Goal: Information Seeking & Learning: Learn about a topic

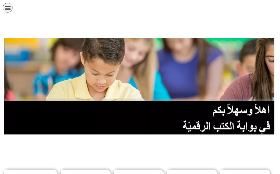
scroll to position [83, 0]
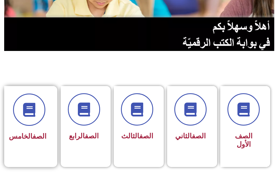
click at [46, 143] on div "الصف الخامس" at bounding box center [29, 136] width 35 height 13
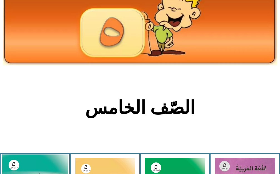
scroll to position [83, 0]
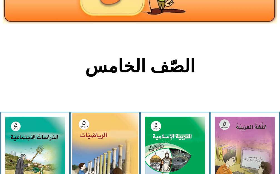
click at [95, 153] on img at bounding box center [105, 154] width 66 height 83
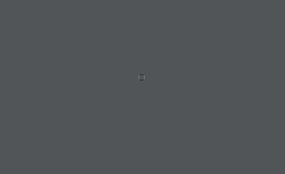
scroll to position [0, 11]
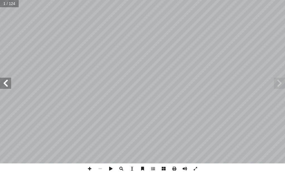
click at [4, 88] on span at bounding box center [5, 83] width 11 height 11
click at [4, 85] on span at bounding box center [5, 83] width 11 height 11
click at [4, 83] on span at bounding box center [5, 83] width 11 height 11
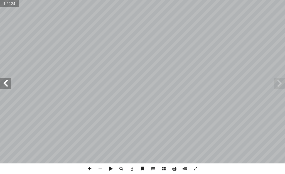
click at [4, 83] on span at bounding box center [5, 83] width 11 height 11
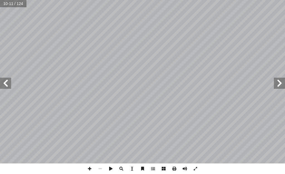
click at [4, 83] on span at bounding box center [5, 83] width 11 height 11
click at [89, 171] on span at bounding box center [89, 168] width 11 height 11
